Goal: Find specific page/section: Find specific page/section

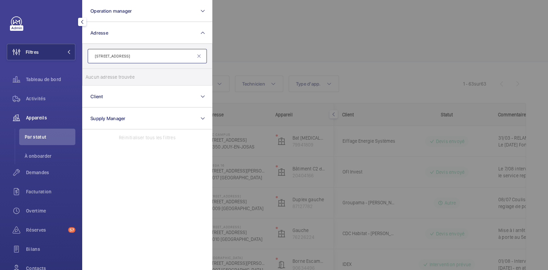
click at [123, 57] on input "[STREET_ADDRESS]" at bounding box center [147, 56] width 119 height 14
drag, startPoint x: 121, startPoint y: 56, endPoint x: 298, endPoint y: 52, distance: 177.1
click at [7, 60] on wm-front-filter-list-menu "Operation manager Adresse [STREET_ADDRESS] CRETEIL Aucun adresse trouvée Réinit…" at bounding box center [7, 60] width 0 height 0
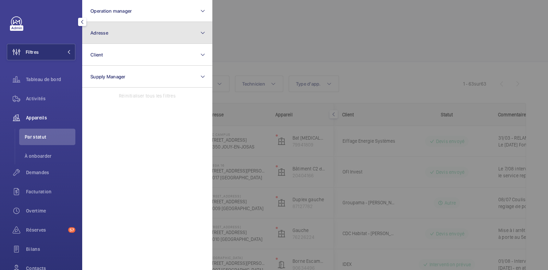
click at [123, 39] on button "Adresse" at bounding box center [147, 33] width 130 height 22
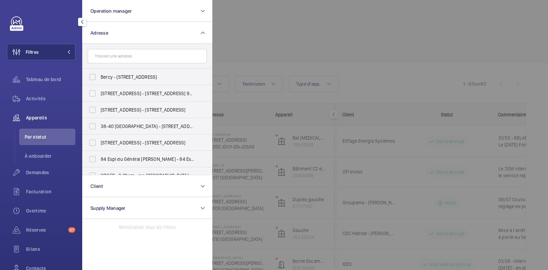
click at [111, 56] on input "text" at bounding box center [147, 56] width 119 height 14
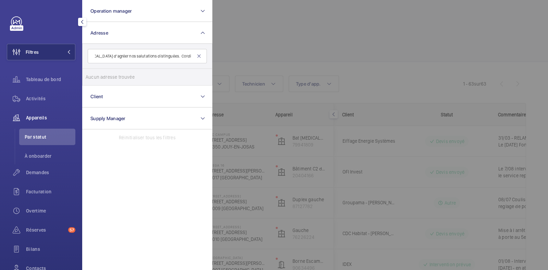
type input "Bonjour, Nous vous remercions pour votre message et pour l’attention portée au …"
click at [199, 57] on mat-icon at bounding box center [198, 55] width 5 height 5
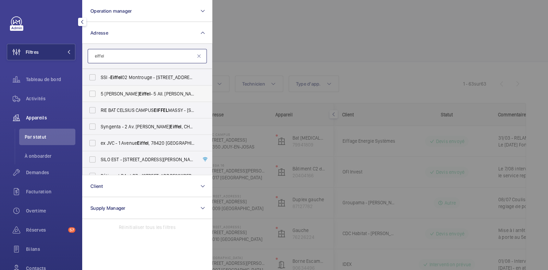
scroll to position [58, 0]
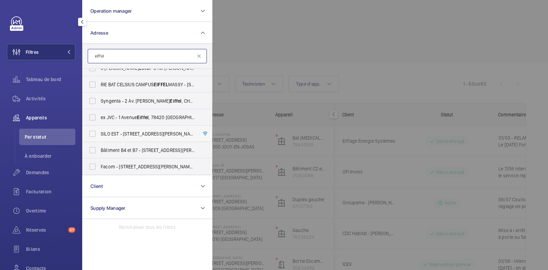
type input "eiffel"
click at [91, 133] on label "SILO EST - [STREET_ADDRESS][PERSON_NAME]" at bounding box center [142, 134] width 119 height 16
click at [91, 133] on input "SILO EST - [STREET_ADDRESS][PERSON_NAME]" at bounding box center [93, 134] width 14 height 14
checkbox input "true"
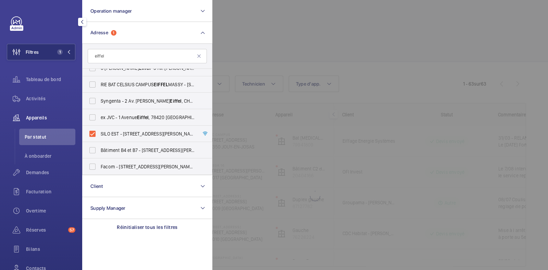
click at [322, 57] on div at bounding box center [486, 135] width 548 height 270
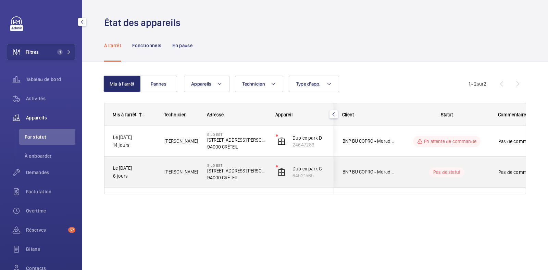
click at [488, 176] on wm-front-pills-cell "Pas de statut" at bounding box center [446, 172] width 85 height 10
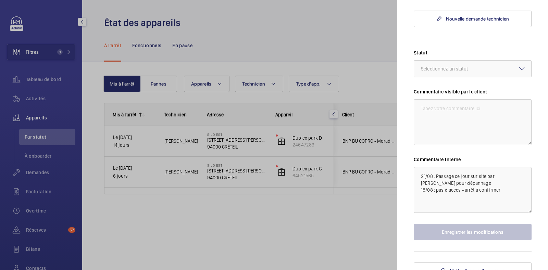
scroll to position [214, 0]
